Goal: Obtain resource: Download file/media

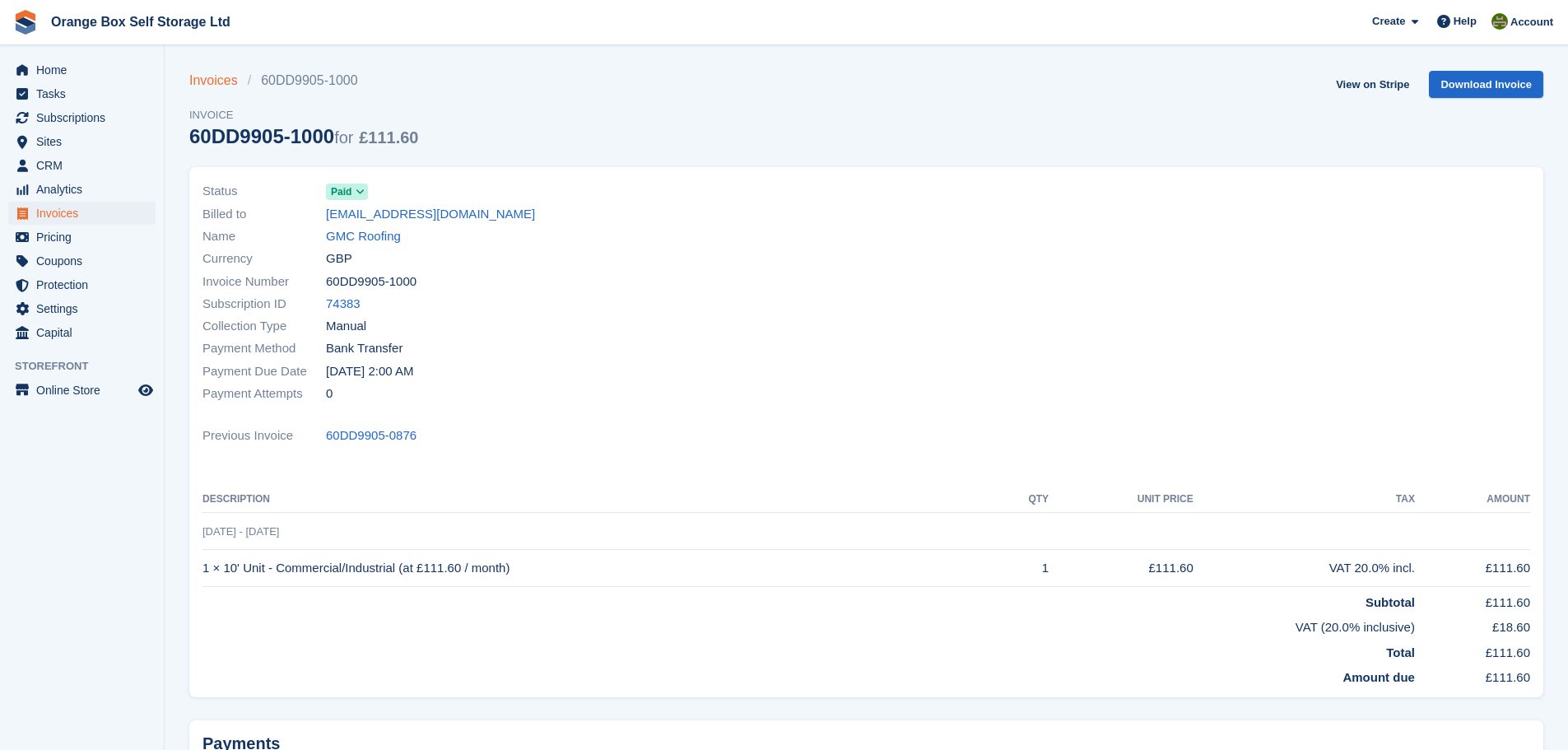
click at [193, 83] on link "Invoices" at bounding box center [218, 80] width 58 height 20
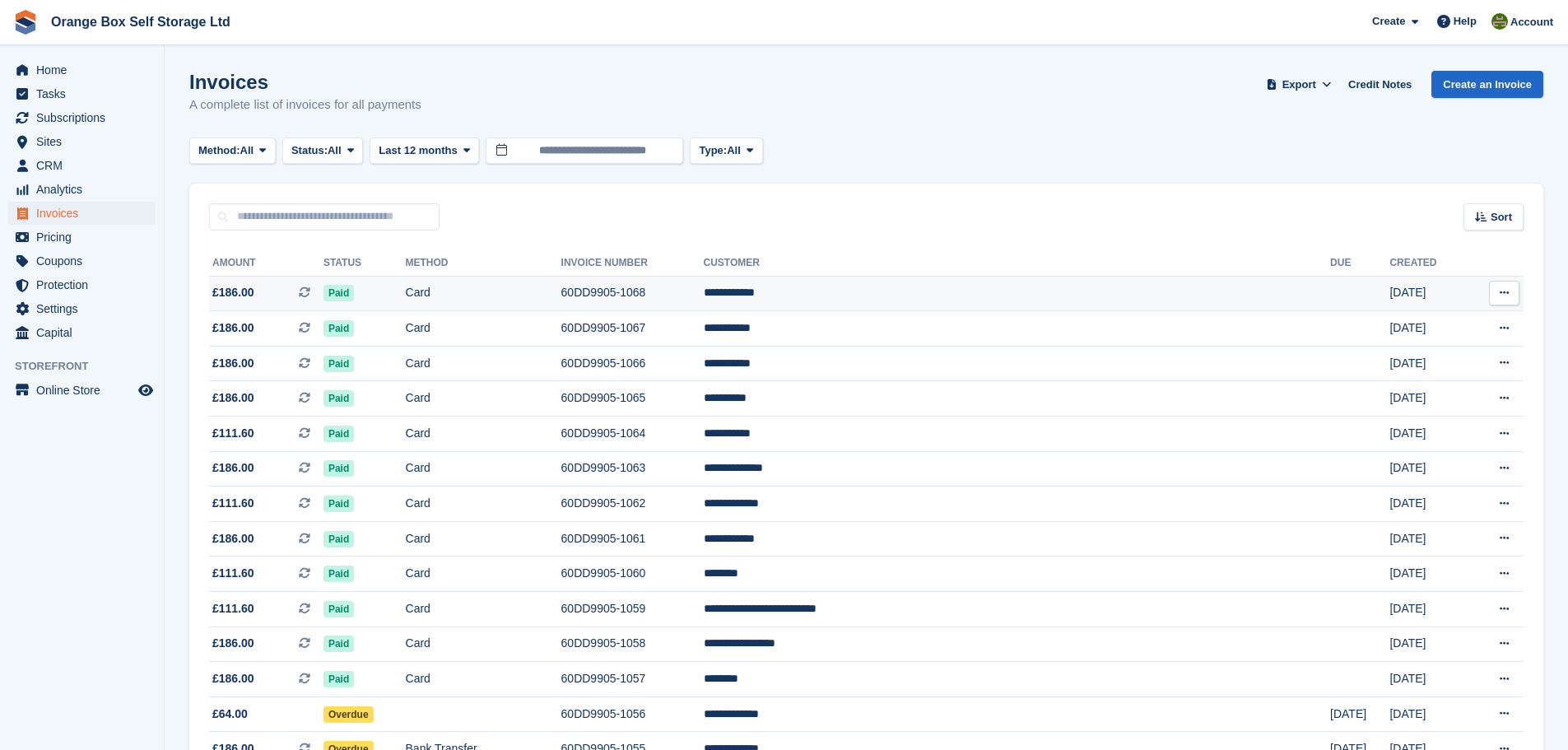
click at [406, 299] on td "Paid" at bounding box center [365, 293] width 82 height 36
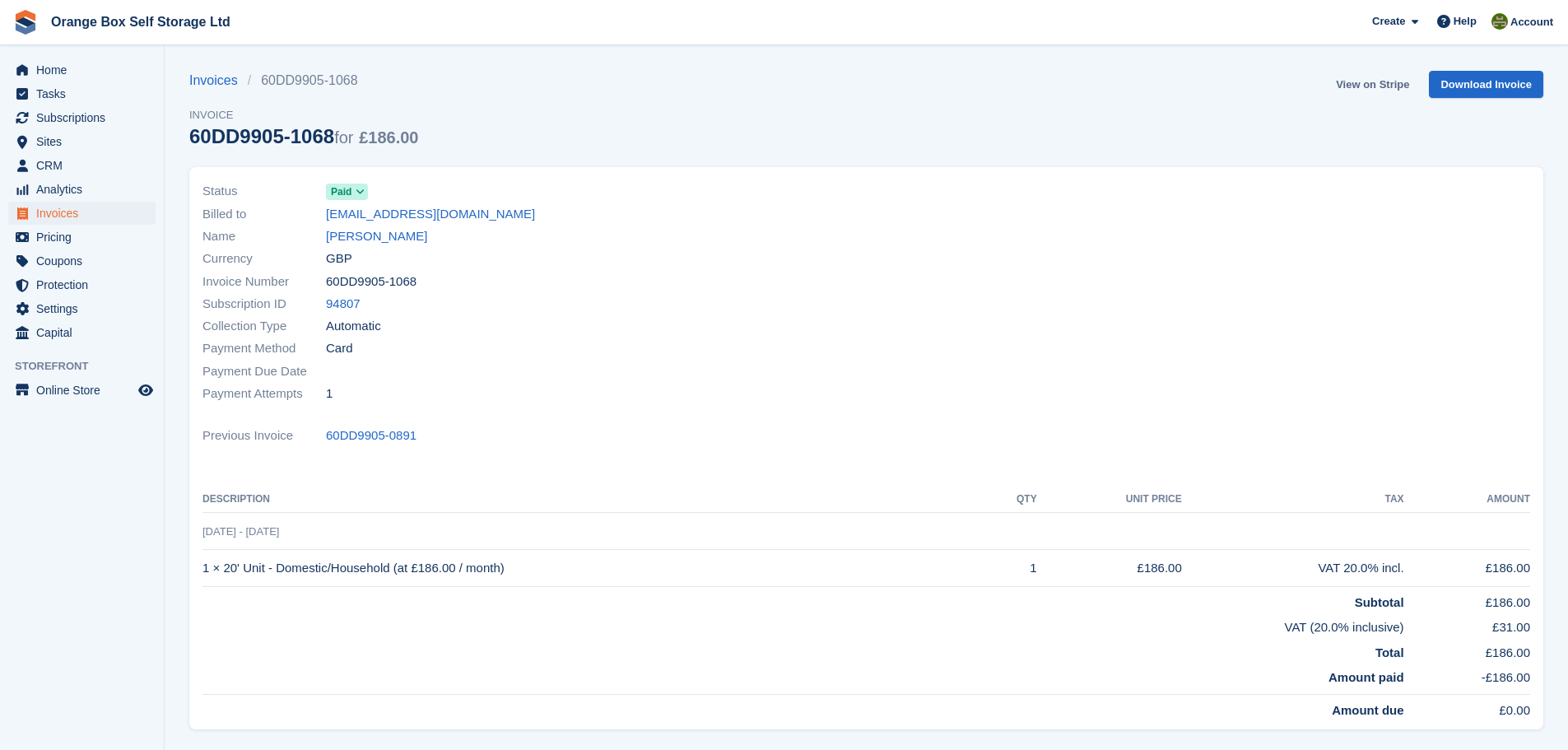
click at [1383, 81] on link "View on Stripe" at bounding box center [1372, 84] width 87 height 27
click at [107, 212] on span "Invoices" at bounding box center [86, 213] width 99 height 23
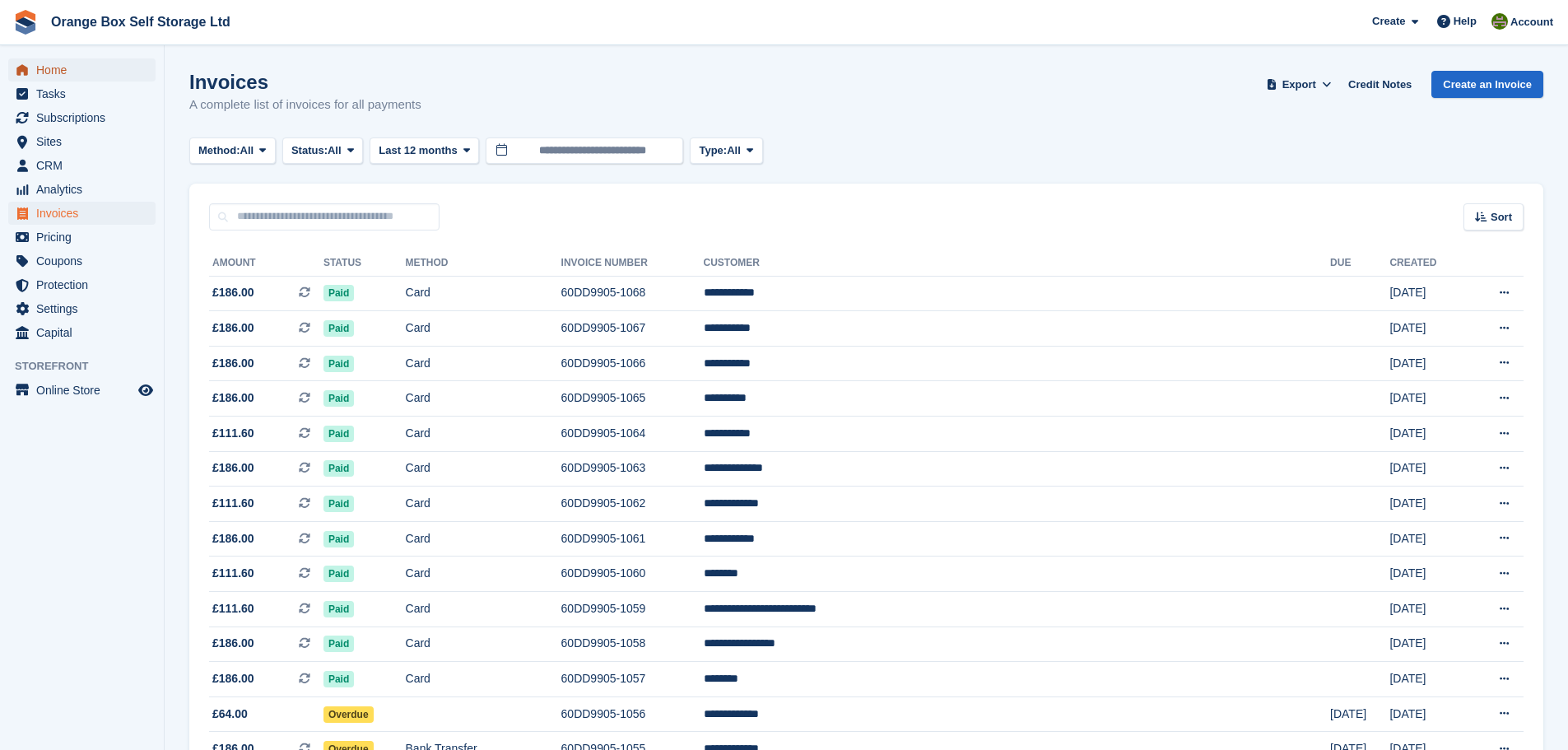
click at [10, 69] on link "Home" at bounding box center [81, 69] width 147 height 23
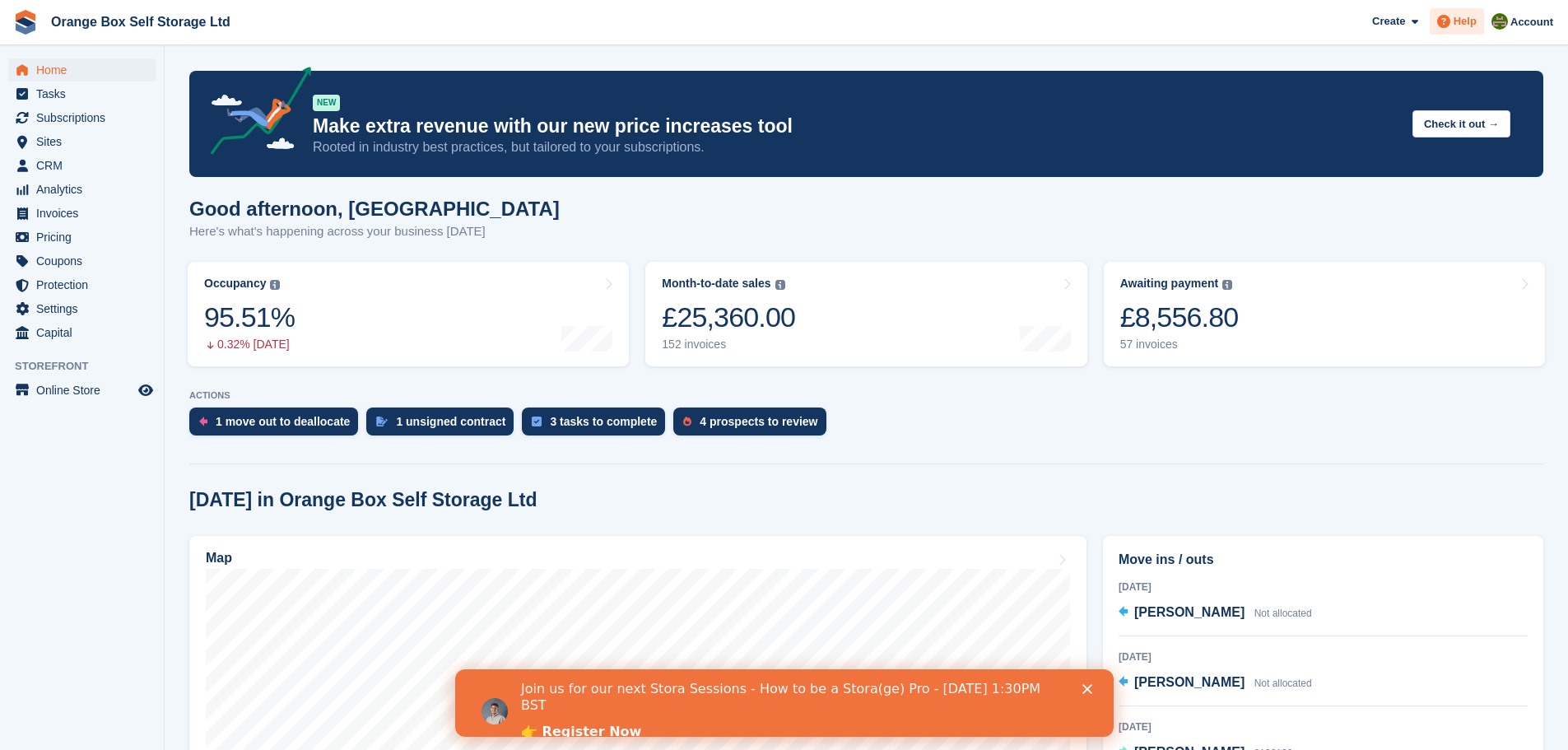
click at [1462, 28] on span "Help" at bounding box center [1465, 21] width 23 height 16
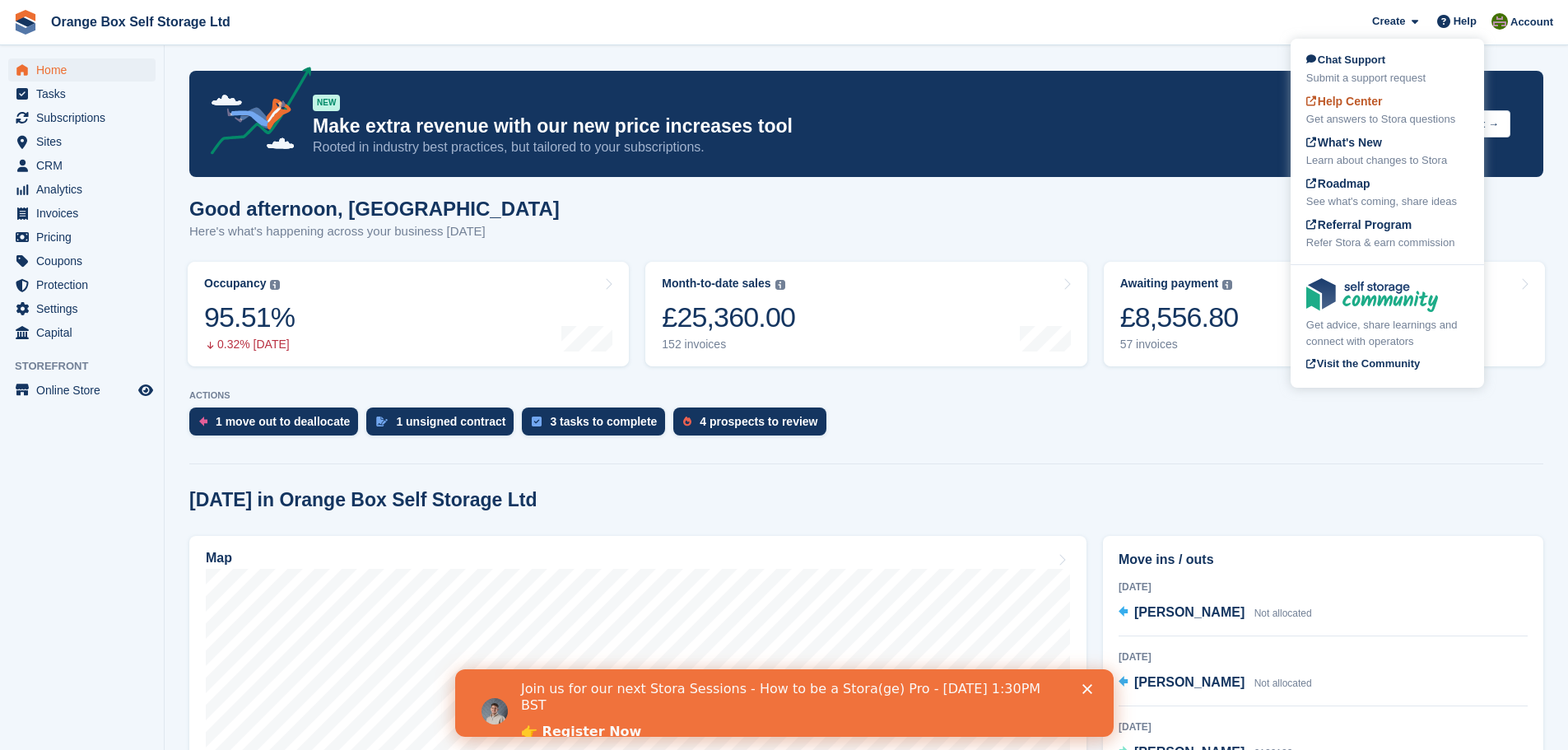
click at [1350, 102] on span "Help Center" at bounding box center [1345, 101] width 77 height 13
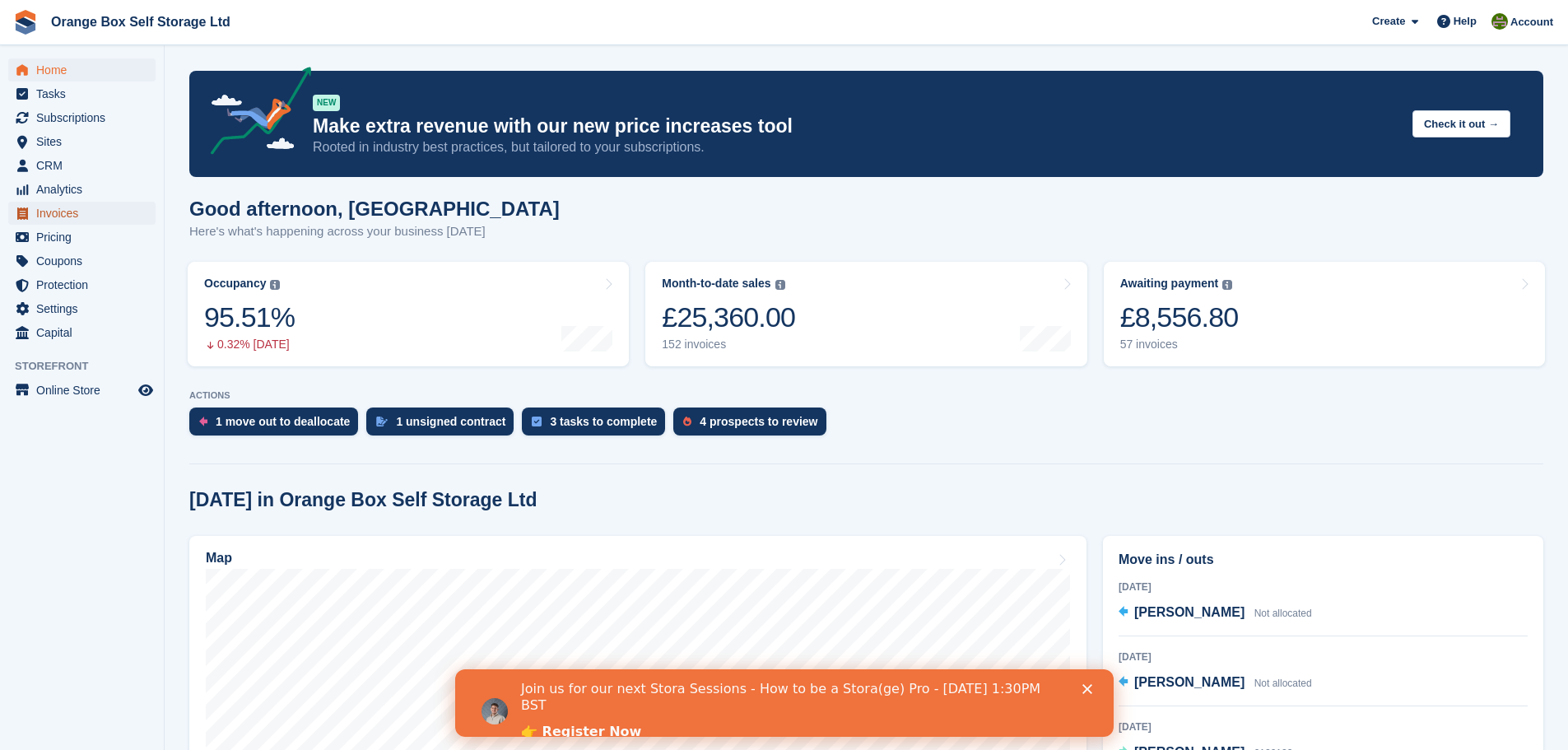
click at [107, 207] on span "Invoices" at bounding box center [86, 213] width 99 height 23
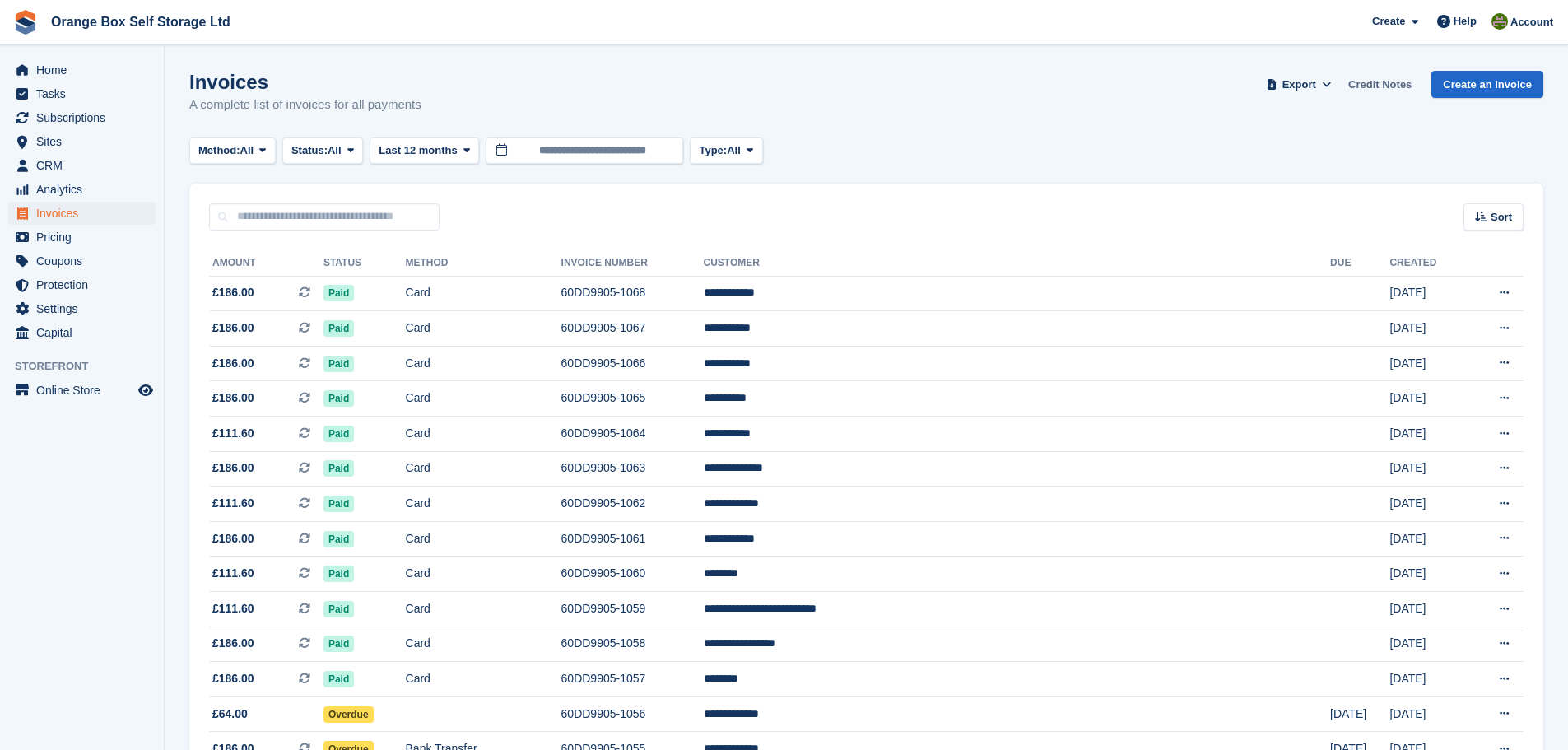
click at [1380, 83] on link "Credit Notes" at bounding box center [1380, 84] width 77 height 27
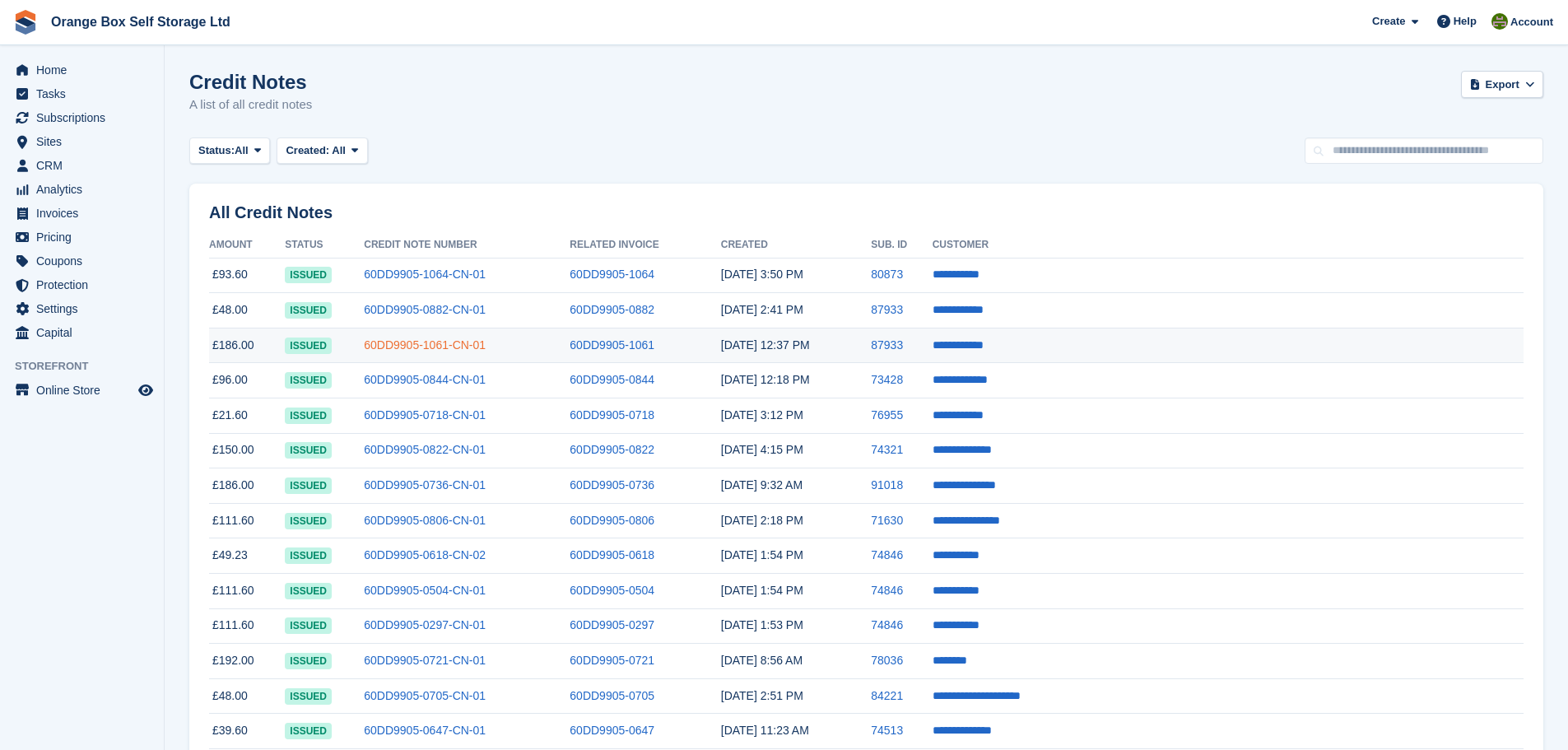
click at [479, 344] on link "60DD9905-1061-CN-01" at bounding box center [424, 344] width 122 height 13
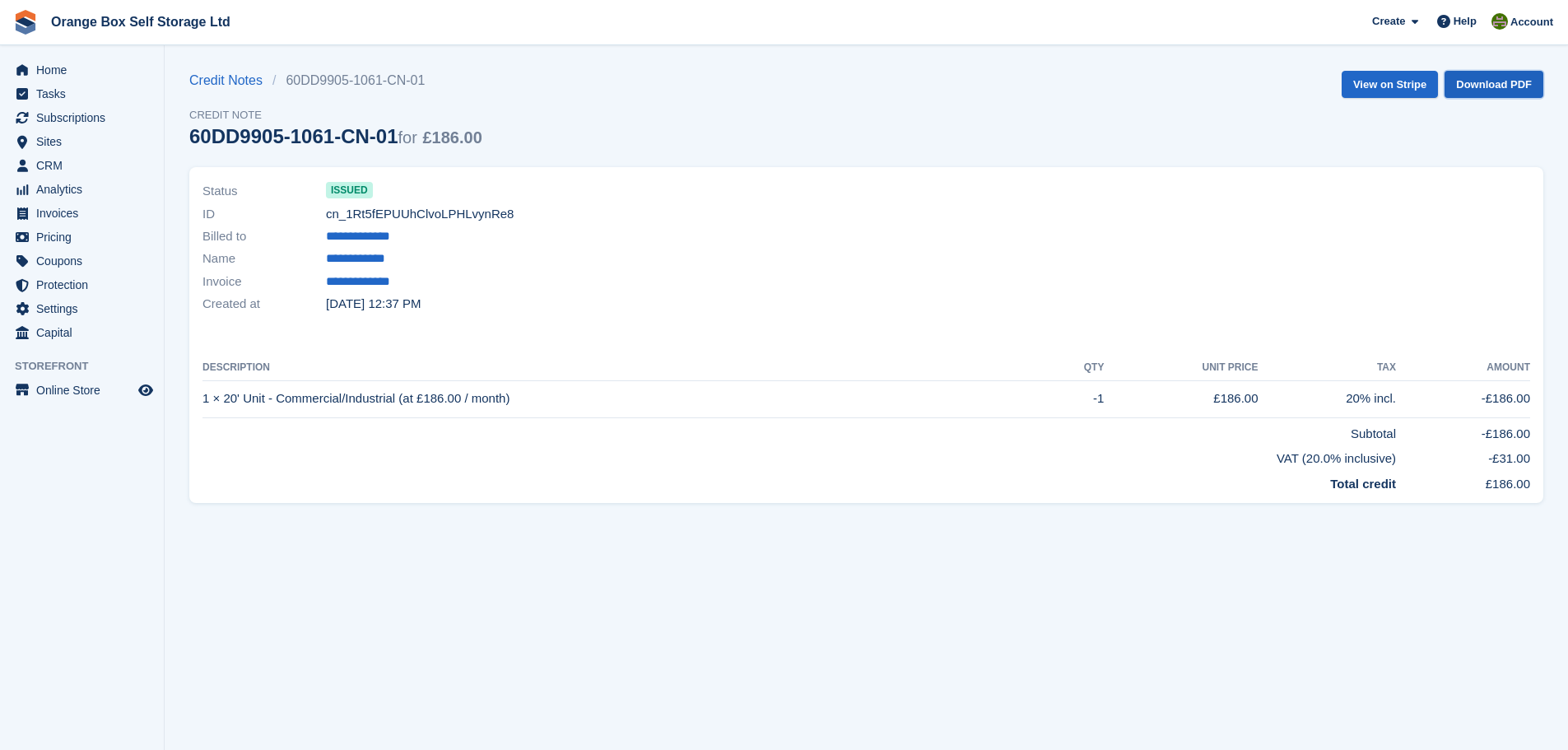
click at [1520, 82] on link "Download PDF" at bounding box center [1494, 84] width 99 height 27
click at [232, 81] on link "Credit Notes" at bounding box center [230, 80] width 83 height 20
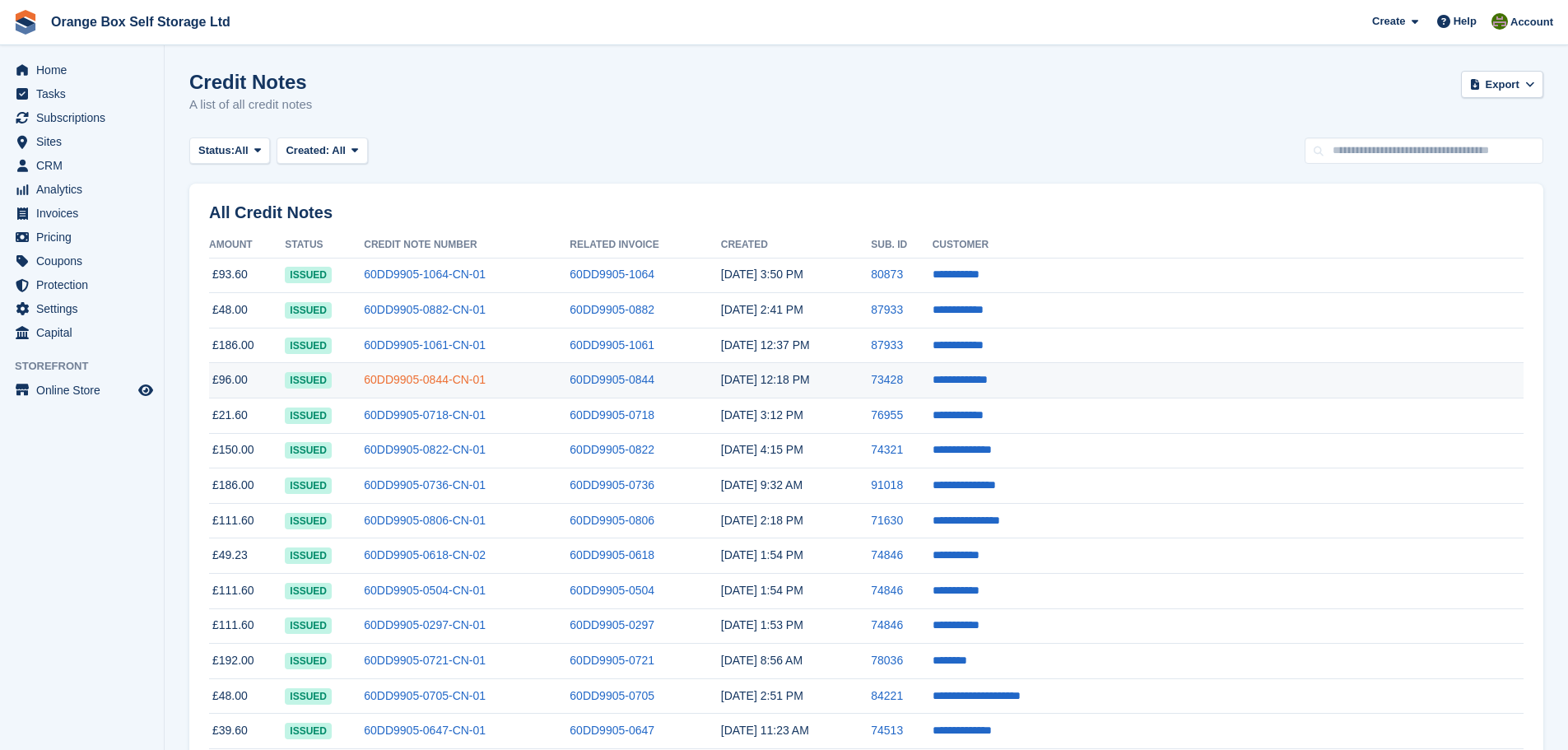
click at [482, 377] on link "60DD9905-0844-CN-01" at bounding box center [424, 379] width 122 height 13
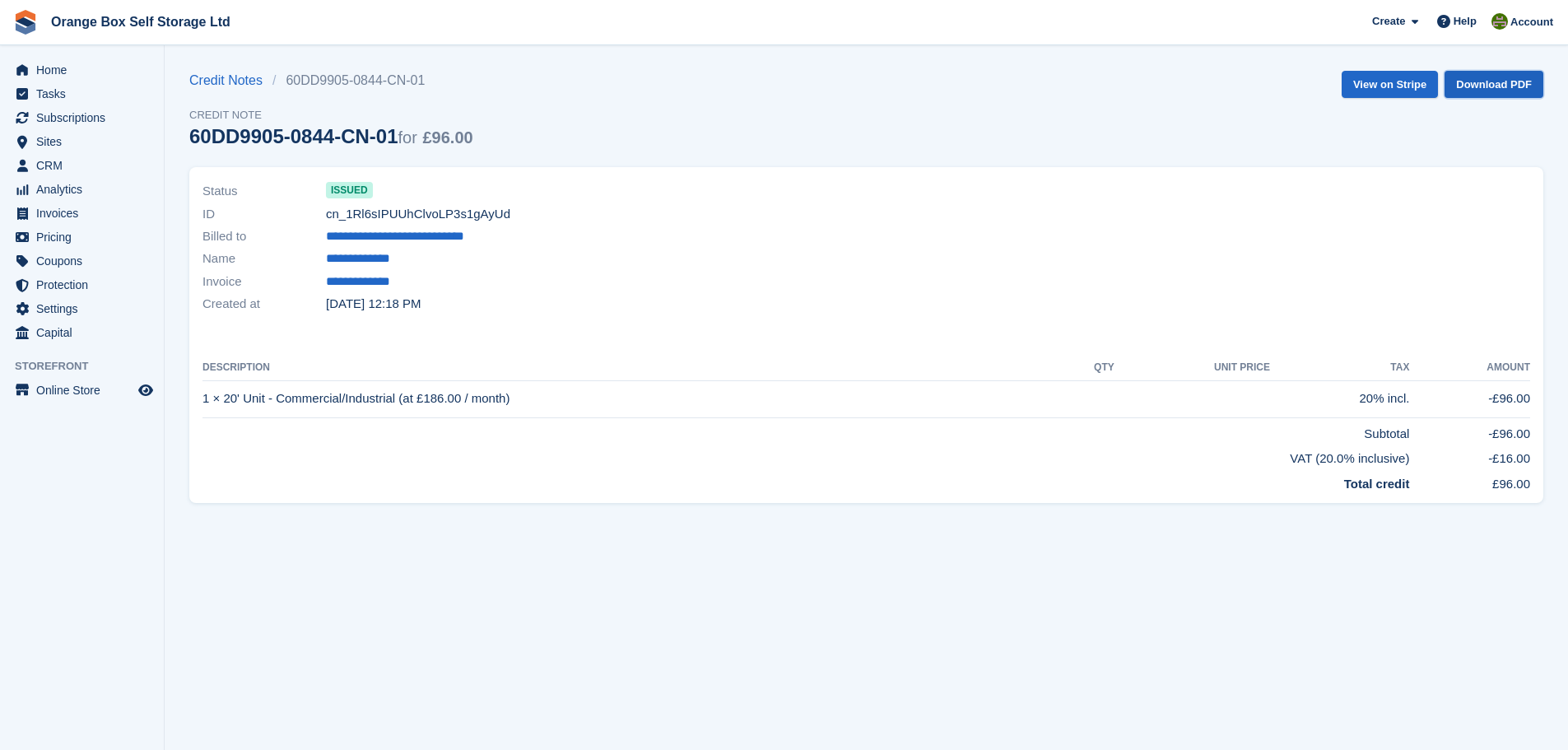
click at [1505, 78] on link "Download PDF" at bounding box center [1494, 84] width 99 height 27
click at [84, 216] on span "Invoices" at bounding box center [86, 213] width 99 height 23
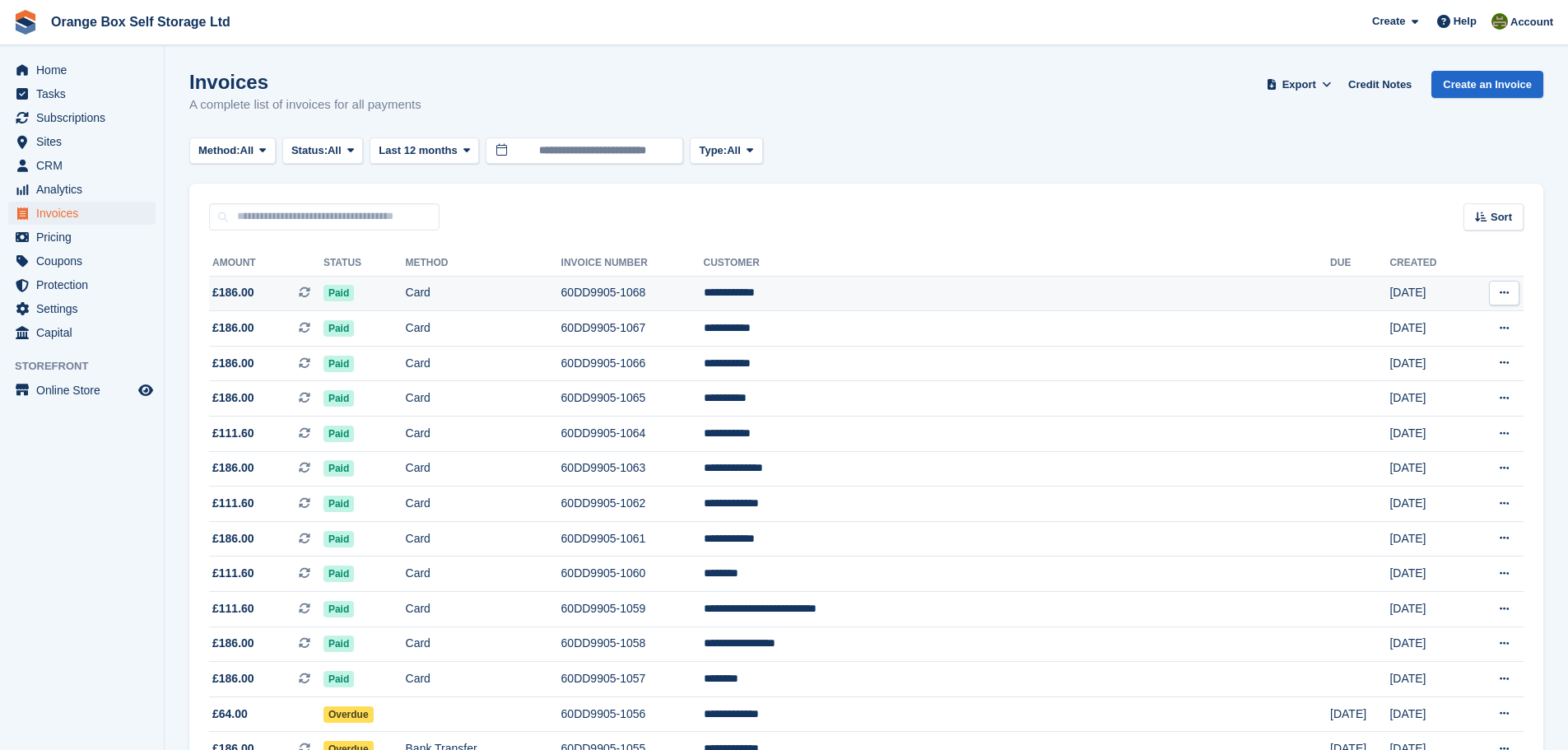
click at [406, 281] on td "Paid" at bounding box center [365, 293] width 82 height 36
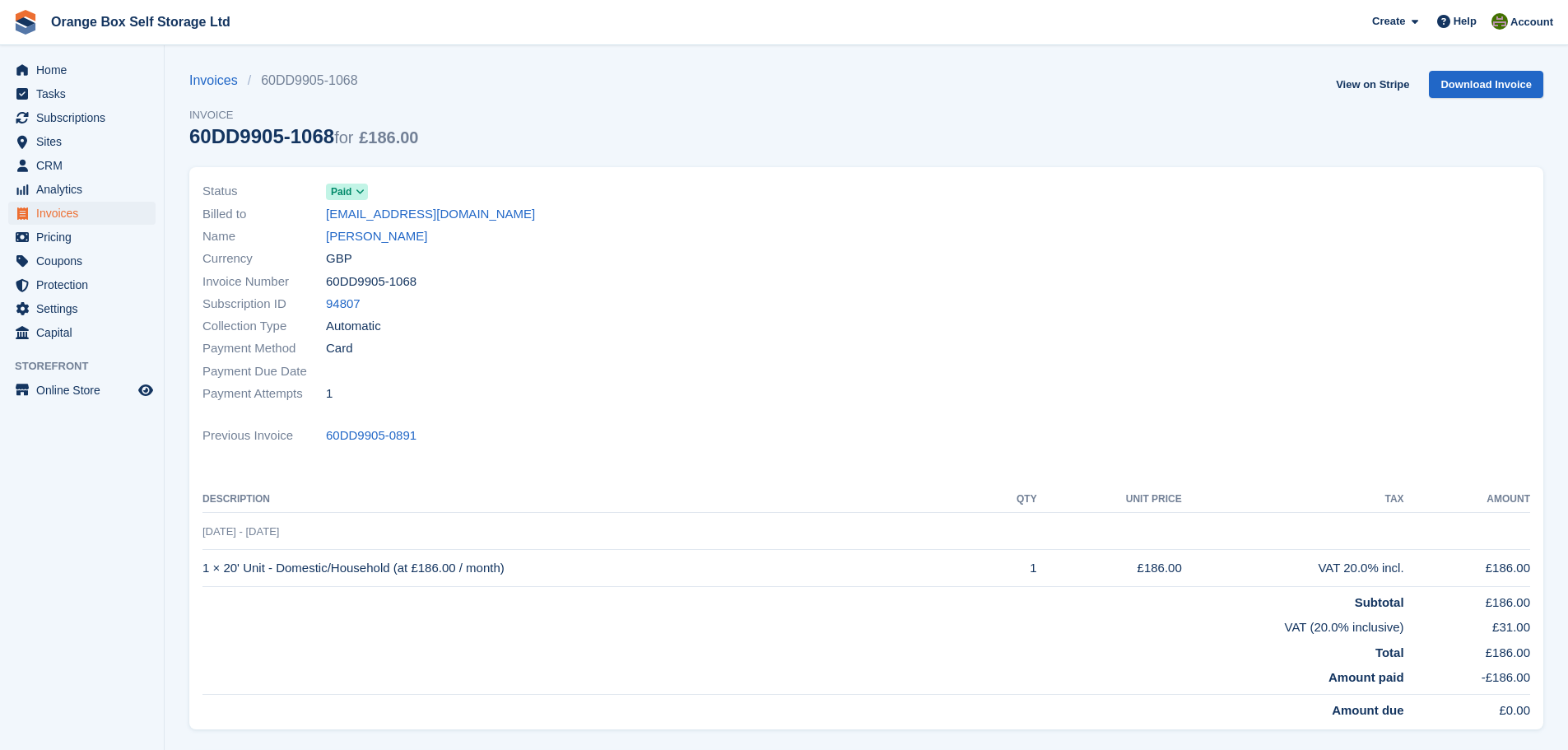
click at [1547, 70] on section "Invoices 60DD9905-1068 Invoice 60DD9905-1068 for £186.00 View on Stripe Downloa…" at bounding box center [866, 480] width 1404 height 959
click at [1516, 80] on link "Download Invoice" at bounding box center [1486, 84] width 114 height 27
click at [79, 79] on span "Home" at bounding box center [86, 69] width 99 height 23
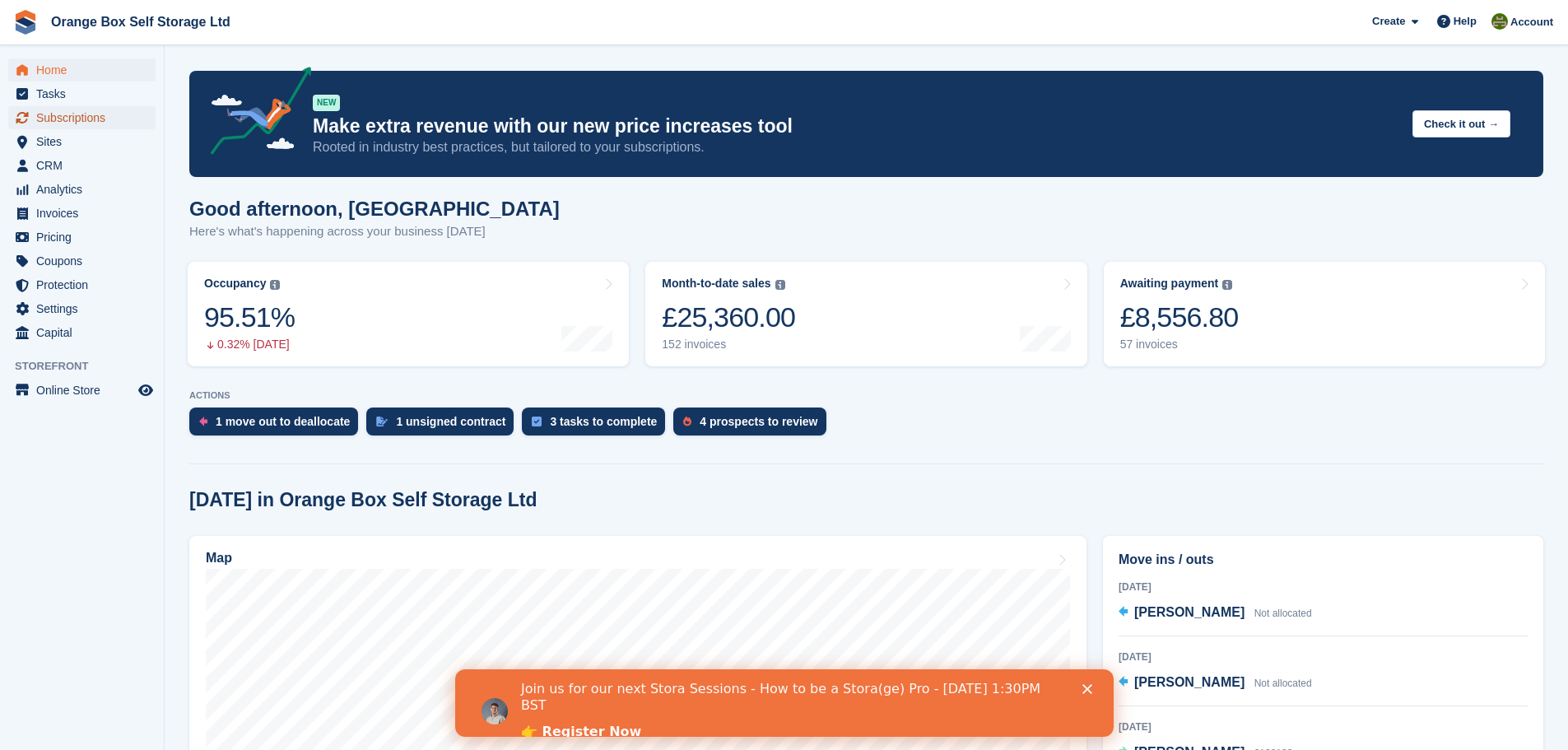
click at [100, 109] on span "Subscriptions" at bounding box center [86, 117] width 99 height 23
